Goal: Find specific page/section: Find specific page/section

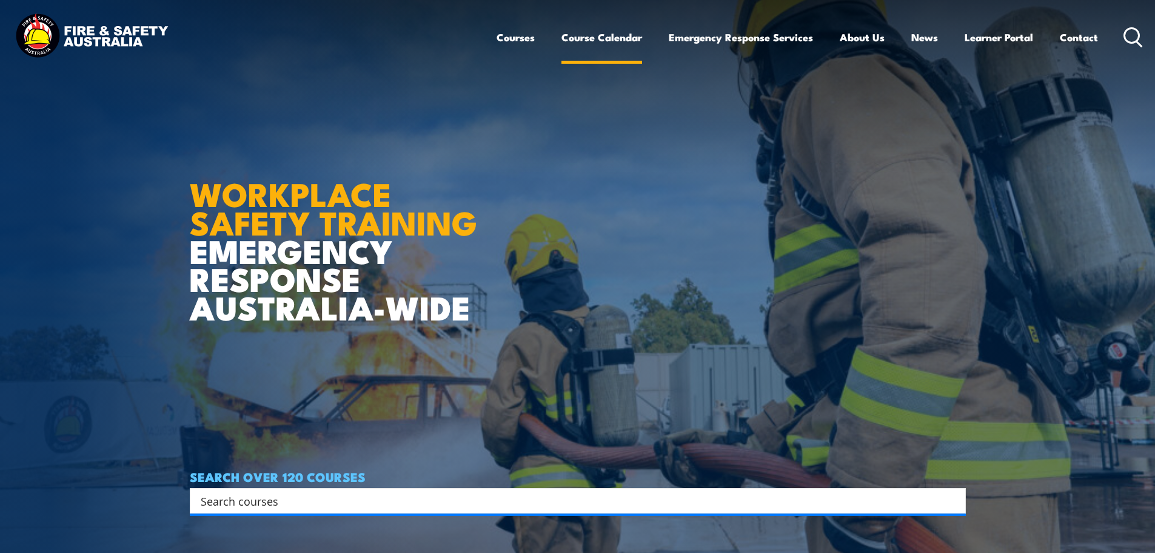
click at [581, 41] on link "Course Calendar" at bounding box center [602, 37] width 81 height 32
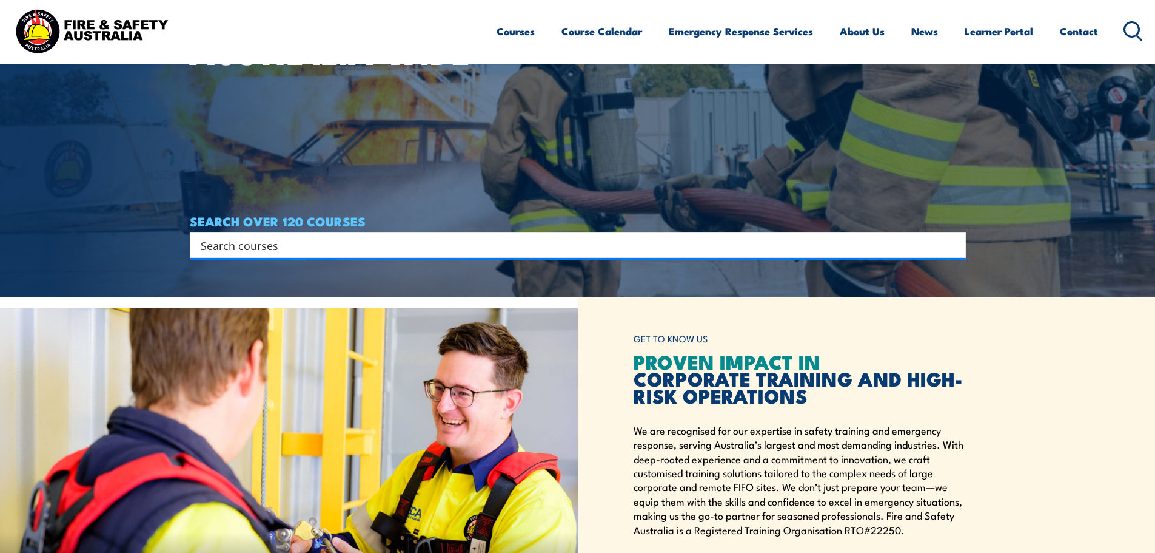
scroll to position [303, 0]
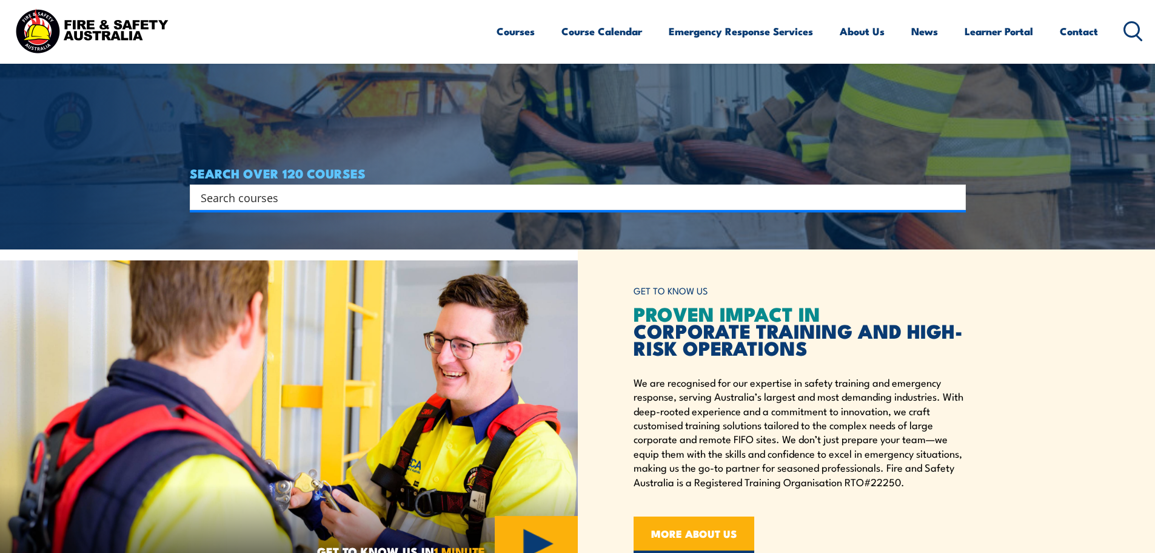
click at [476, 197] on input "Search input" at bounding box center [570, 197] width 739 height 18
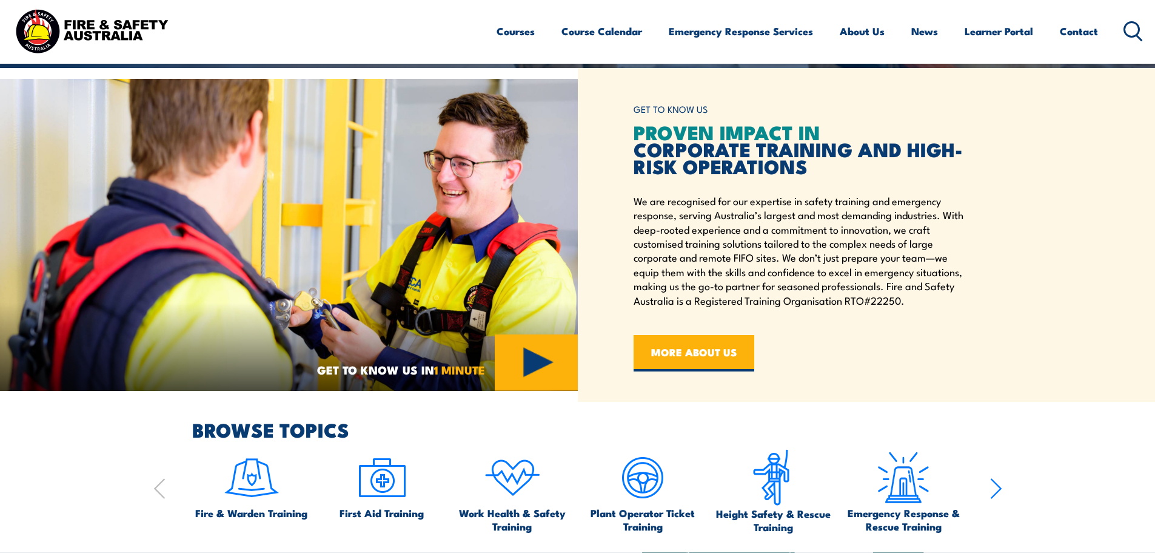
scroll to position [485, 0]
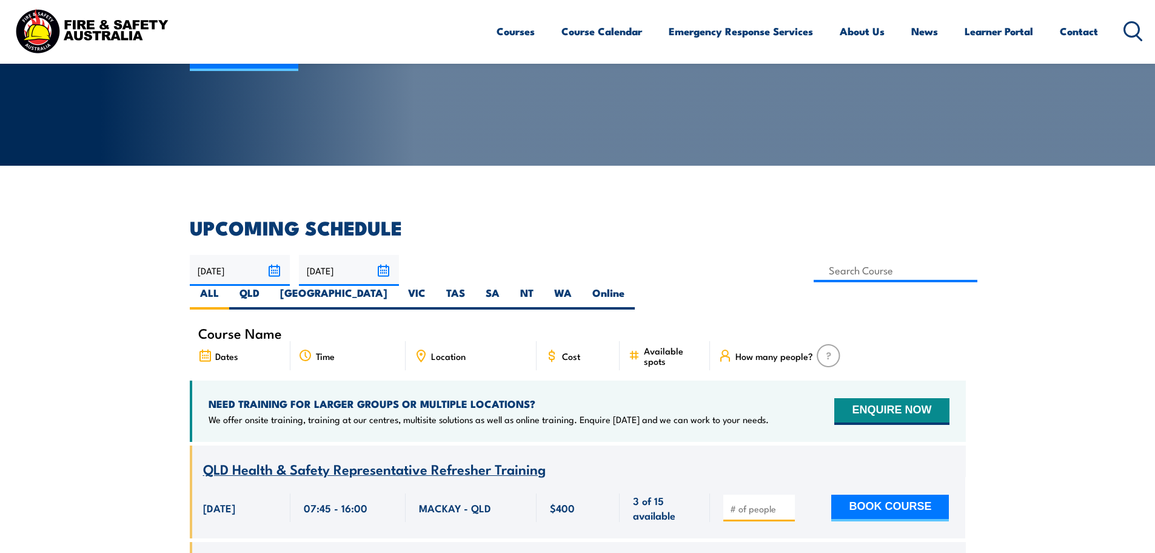
scroll to position [243, 0]
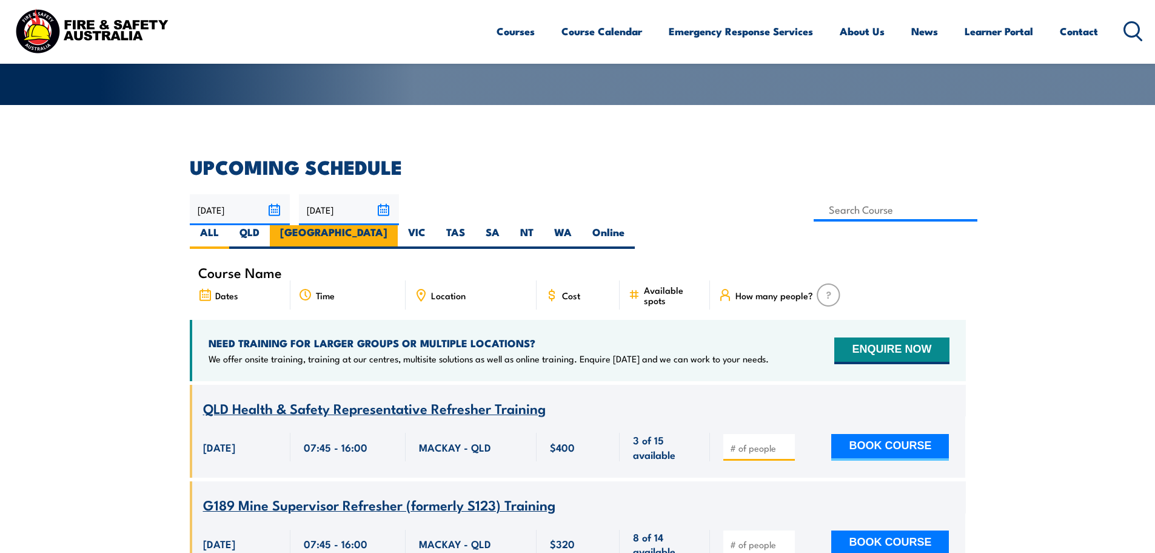
click at [398, 225] on label "[GEOGRAPHIC_DATA]" at bounding box center [334, 237] width 128 height 24
click at [395, 225] on input "NSW" at bounding box center [392, 229] width 8 height 8
radio input "true"
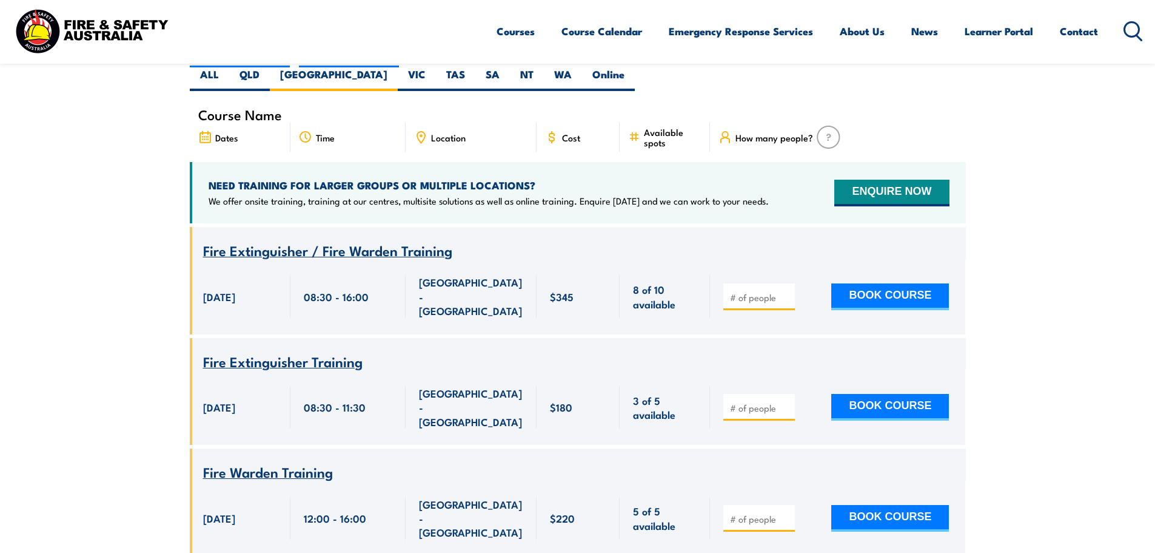
click at [420, 130] on icon at bounding box center [420, 136] width 13 height 13
click at [446, 132] on span "Location" at bounding box center [448, 137] width 35 height 10
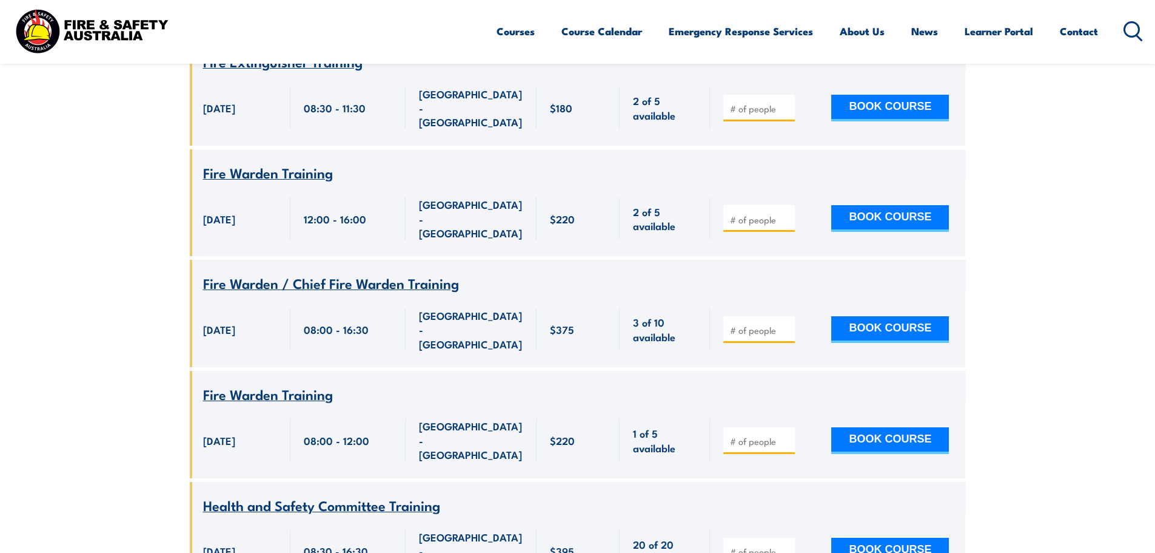
scroll to position [825, 0]
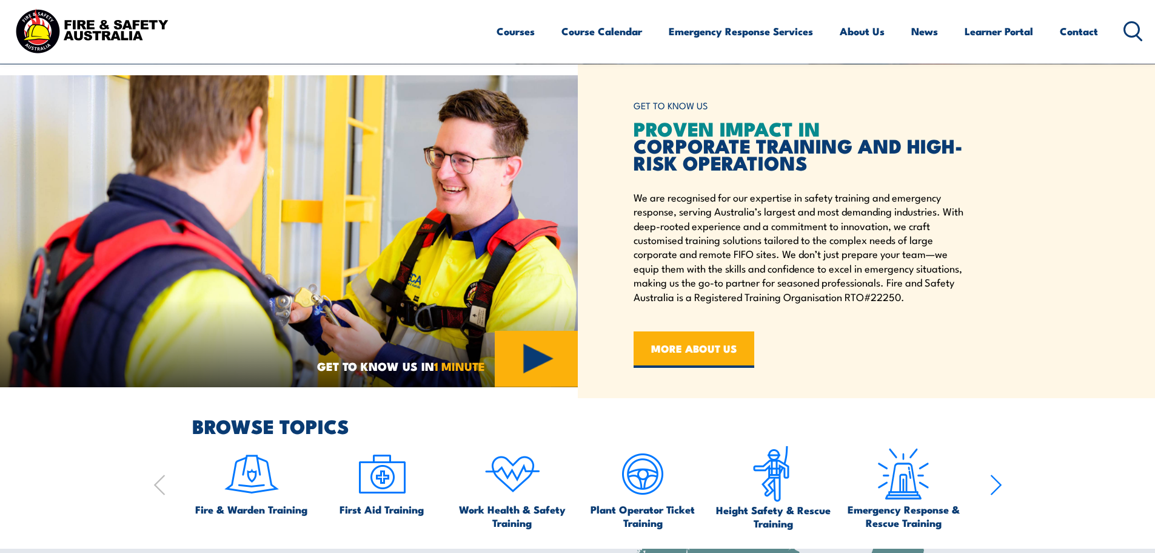
scroll to position [540, 0]
